Goal: Task Accomplishment & Management: Manage account settings

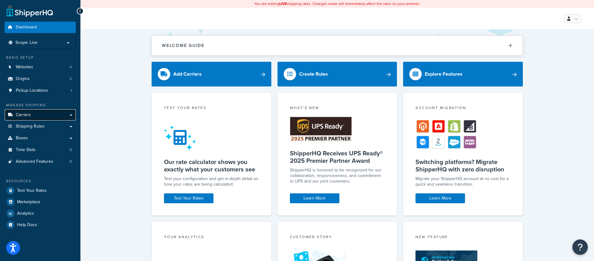
click at [45, 114] on link "Carriers" at bounding box center [40, 115] width 71 height 11
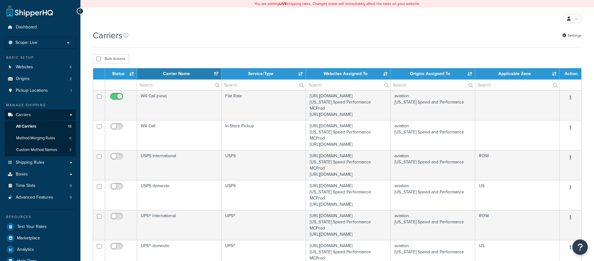
select select "15"
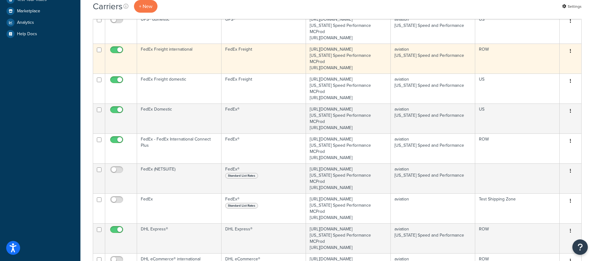
scroll to position [281, 0]
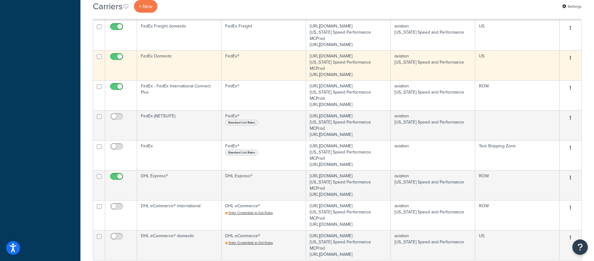
click at [188, 80] on td "FedEx Domestic" at bounding box center [179, 65] width 84 height 30
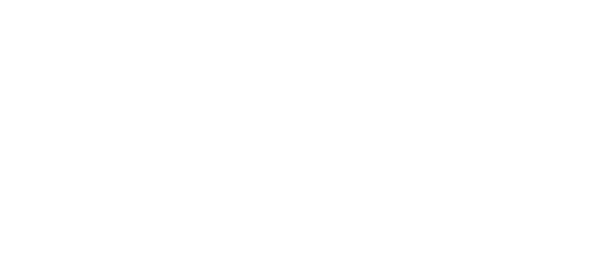
select select "fedEx"
select select "REGULAR_PICKUP"
select select "YOUR_PACKAGING"
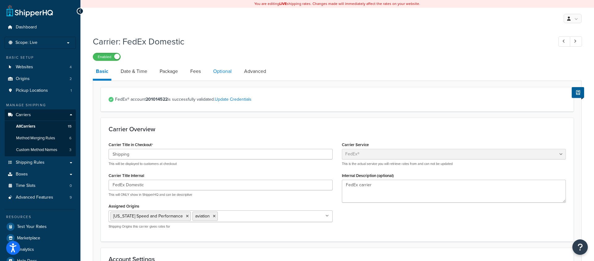
click at [227, 72] on link "Optional" at bounding box center [222, 71] width 25 height 15
select select "residential"
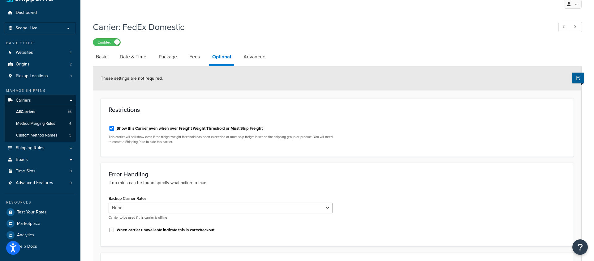
scroll to position [6, 0]
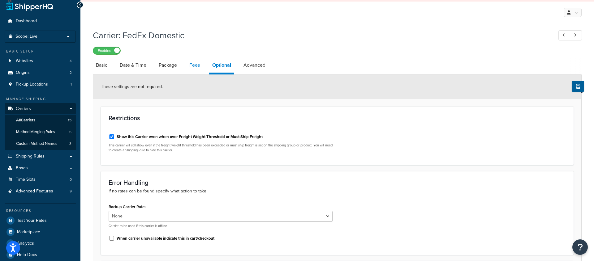
click at [195, 64] on link "Fees" at bounding box center [194, 65] width 17 height 15
select select "AFTER"
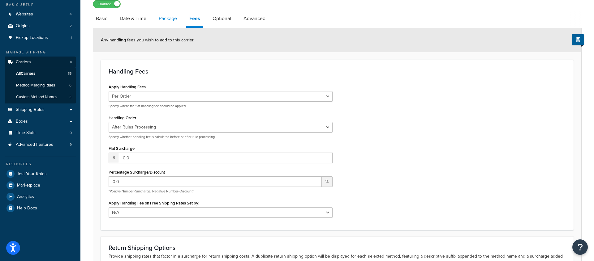
scroll to position [54, 0]
click at [167, 14] on link "Package" at bounding box center [168, 18] width 24 height 15
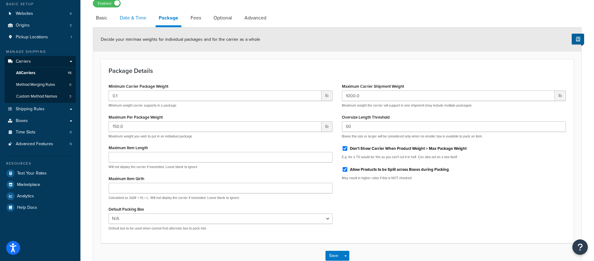
click at [132, 19] on link "Date & Time" at bounding box center [133, 18] width 33 height 15
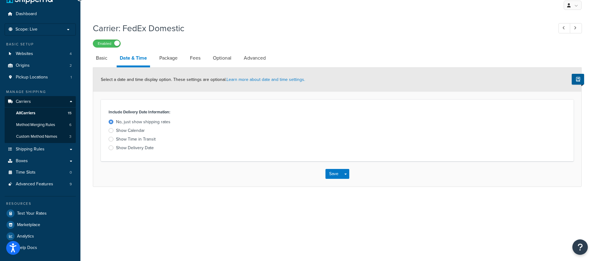
scroll to position [13, 0]
click at [194, 56] on link "Fees" at bounding box center [195, 58] width 17 height 15
select select "AFTER"
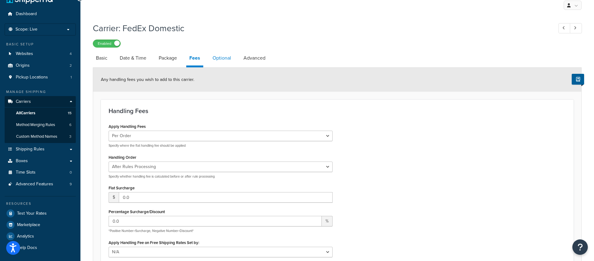
click at [225, 58] on link "Optional" at bounding box center [221, 58] width 25 height 15
select select "residential"
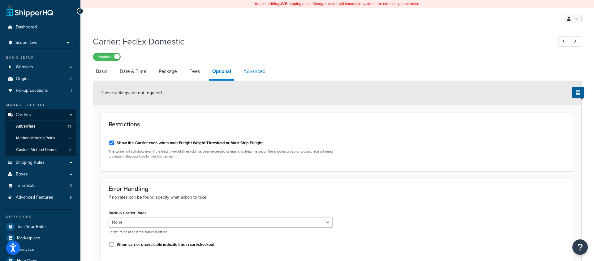
click at [257, 73] on link "Advanced" at bounding box center [254, 71] width 28 height 15
select select "false"
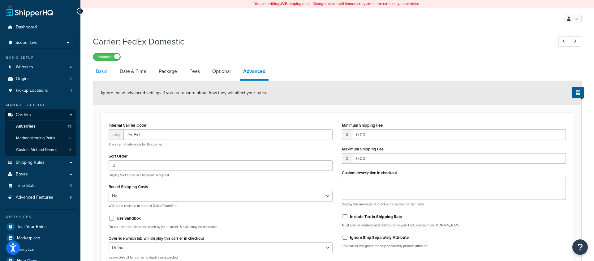
click at [108, 77] on link "Basic" at bounding box center [102, 71] width 18 height 15
select select "fedEx"
select select "REGULAR_PICKUP"
select select "YOUR_PACKAGING"
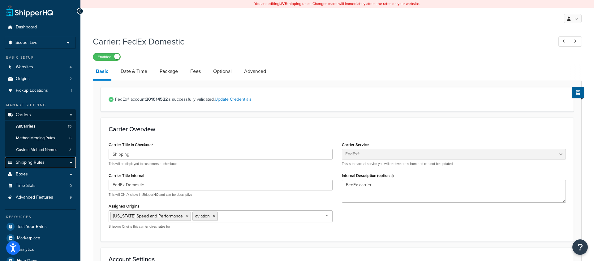
click at [48, 163] on link "Shipping Rules" at bounding box center [40, 162] width 71 height 11
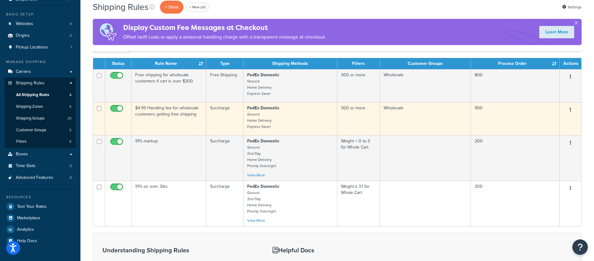
scroll to position [44, 0]
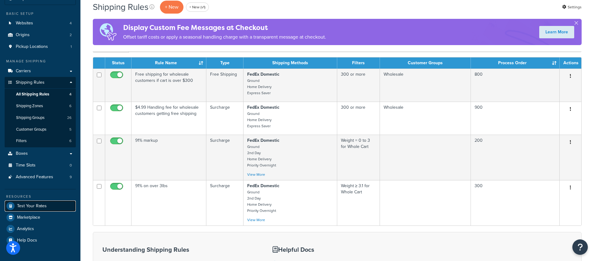
click at [45, 205] on span "Test Your Rates" at bounding box center [32, 206] width 30 height 5
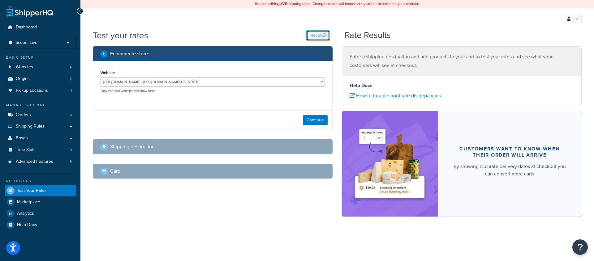
click at [320, 36] on button "Reset" at bounding box center [318, 35] width 24 height 11
click at [318, 35] on button "Reset" at bounding box center [318, 35] width 24 height 11
click at [252, 77] on div "http://mcstaging2.rcimetalworks.com/ - https://mcstaging2.texas-speed.com/check…" at bounding box center [213, 85] width 224 height 16
click at [252, 82] on select "http://mcstaging2.rcimetalworks.com/ - https://mcstaging2.texas-speed.com/check…" at bounding box center [213, 81] width 224 height 9
click at [37, 116] on link "Carriers" at bounding box center [40, 115] width 71 height 11
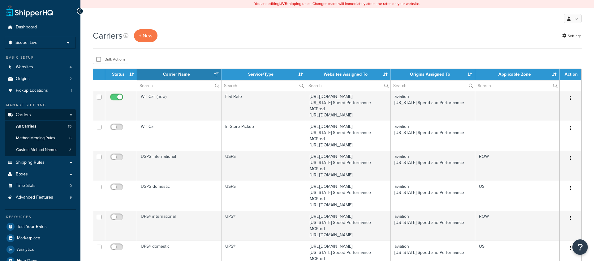
select select "15"
click at [577, 39] on link "Settings" at bounding box center [571, 36] width 19 height 9
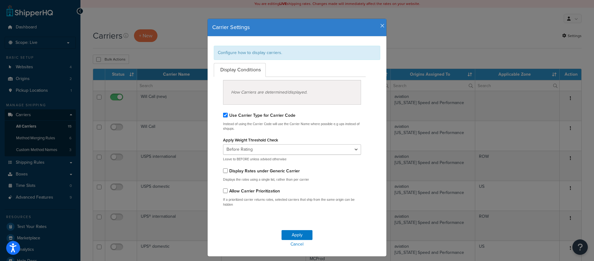
click at [382, 25] on icon "button" at bounding box center [382, 26] width 4 height 6
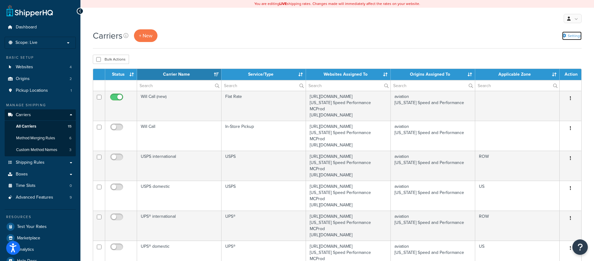
click at [575, 36] on link "Settings" at bounding box center [571, 36] width 19 height 9
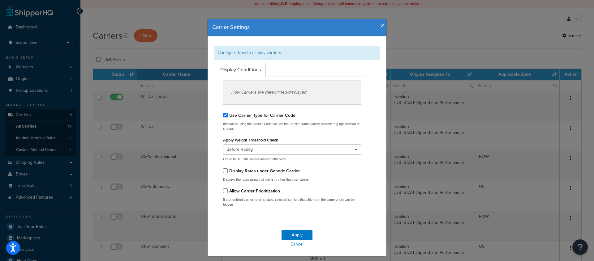
click at [145, 78] on div "Carrier Settings Configure how to display carriers. Display Conditions How Carr…" at bounding box center [297, 130] width 594 height 261
click at [382, 25] on icon "button" at bounding box center [382, 26] width 4 height 6
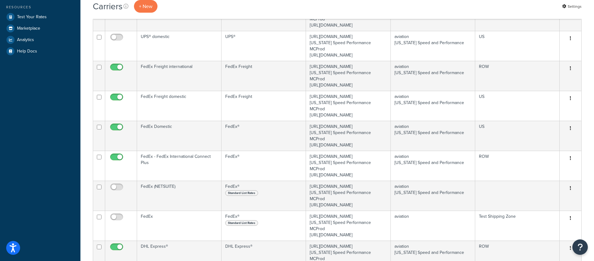
scroll to position [246, 0]
